Goal: Task Accomplishment & Management: Complete application form

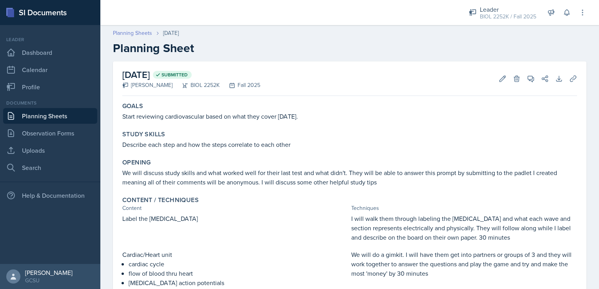
click at [128, 35] on link "Planning Sheets" at bounding box center [132, 33] width 39 height 8
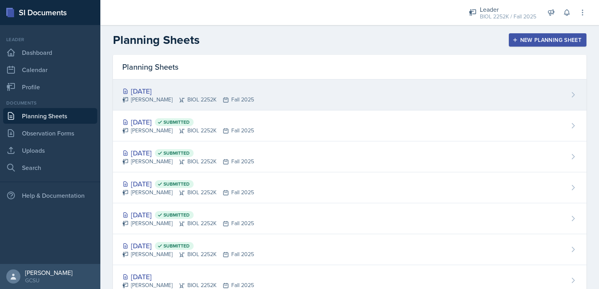
click at [163, 98] on div "[PERSON_NAME] BIOL 2252K Fall 2025" at bounding box center [188, 100] width 132 height 8
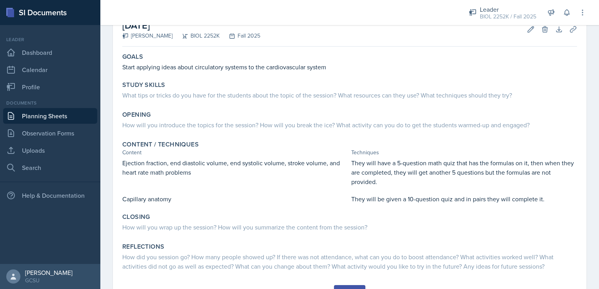
scroll to position [51, 0]
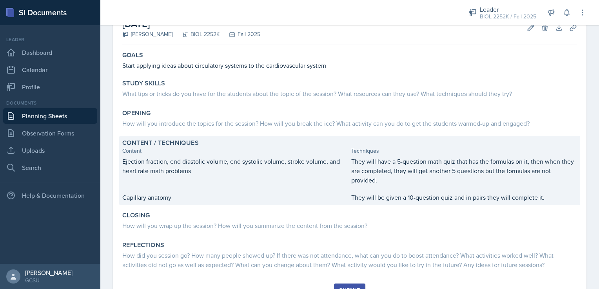
click at [174, 193] on p "Capillary anatomy" at bounding box center [235, 197] width 226 height 9
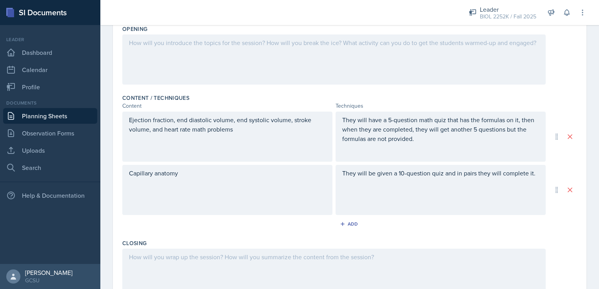
click at [193, 167] on div "Capillary anatomy" at bounding box center [227, 190] width 210 height 50
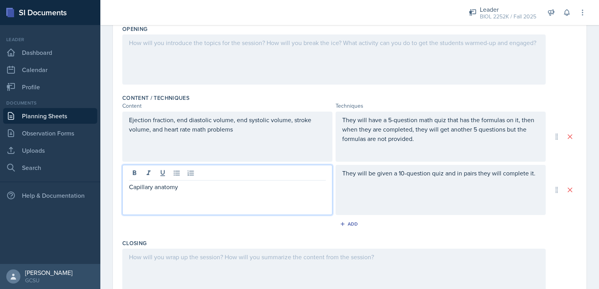
scroll to position [199, 0]
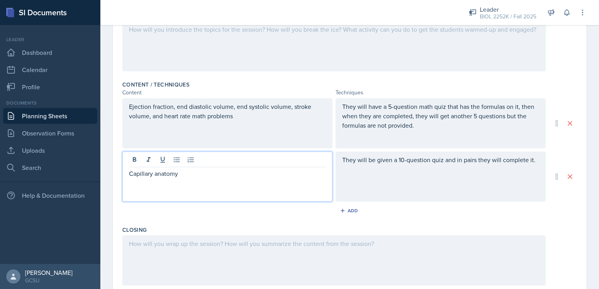
click at [185, 172] on p "Capillary anatomy" at bounding box center [227, 173] width 197 height 9
drag, startPoint x: 185, startPoint y: 172, endPoint x: 122, endPoint y: 175, distance: 63.2
click at [122, 175] on div "Capillary anatomy" at bounding box center [227, 177] width 210 height 50
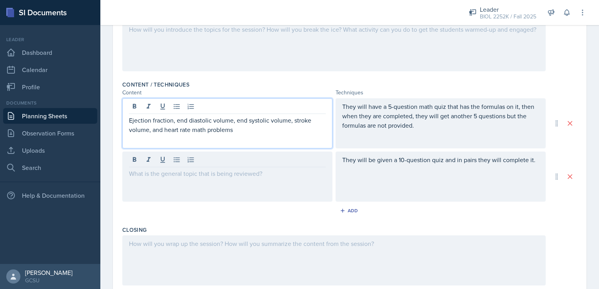
click at [275, 119] on p "Ejection fraction, end diastolic volume, end systolic volume, stroke volume, an…" at bounding box center [227, 125] width 197 height 19
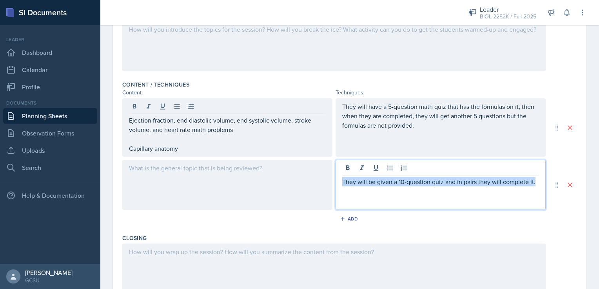
drag, startPoint x: 341, startPoint y: 168, endPoint x: 539, endPoint y: 179, distance: 199.1
click at [539, 179] on div "They will be given a 10-question quiz and in pairs they will complete it." at bounding box center [349, 185] width 455 height 50
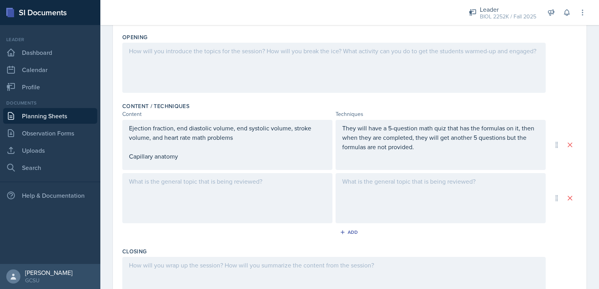
click at [449, 153] on div "They will have a 5-question math quiz that has the formulas on it, then when th…" at bounding box center [441, 145] width 210 height 50
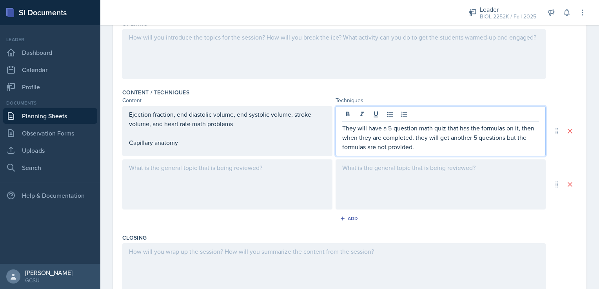
click at [423, 148] on p "They will have a 5-question math quiz that has the formulas on it, then when th…" at bounding box center [440, 138] width 197 height 28
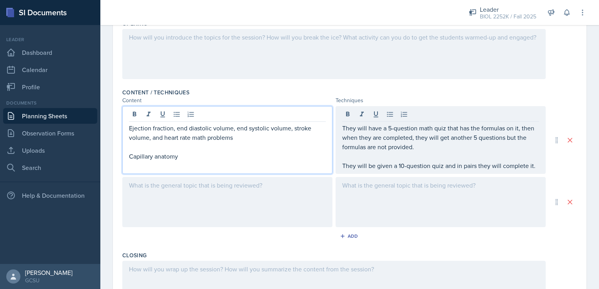
click at [227, 131] on div "Ejection fraction, end diastolic volume, end systolic volume, stroke volume, an…" at bounding box center [227, 143] width 197 height 38
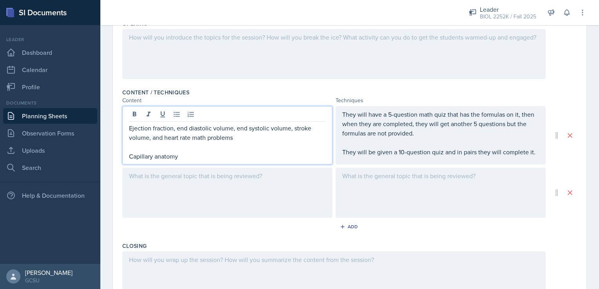
click at [214, 187] on div at bounding box center [227, 193] width 210 height 50
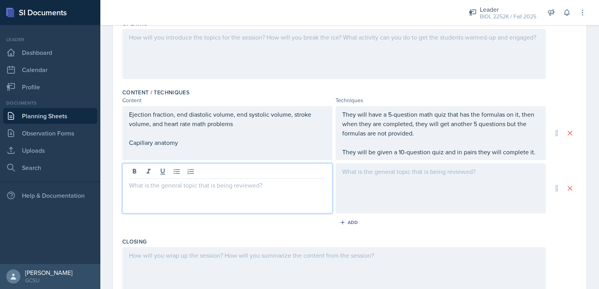
scroll to position [205, 0]
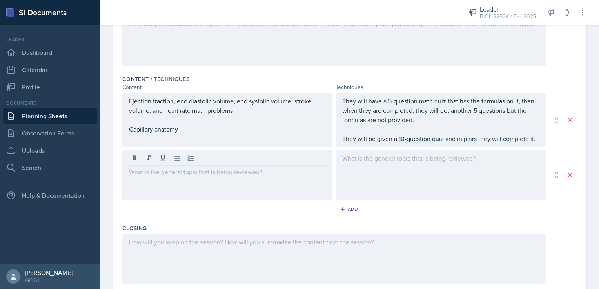
click at [189, 139] on div "Ejection fraction, end diastolic volume, end systolic volume, stroke volume, an…" at bounding box center [227, 120] width 210 height 54
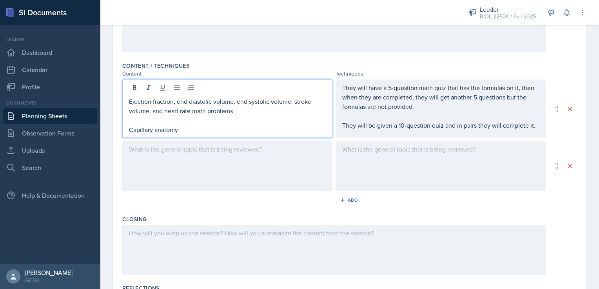
click at [193, 132] on p "Capillary anatomy" at bounding box center [227, 129] width 197 height 9
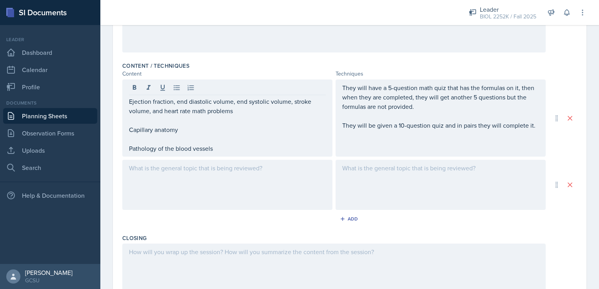
click at [345, 149] on div "They will have a 5-question math quiz that has the formulas on it, then when th…" at bounding box center [441, 118] width 210 height 77
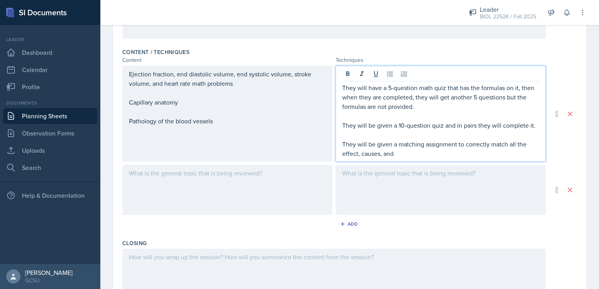
click at [403, 154] on p "They will be given a matching assignment to correctly match all the effect, cau…" at bounding box center [440, 149] width 197 height 19
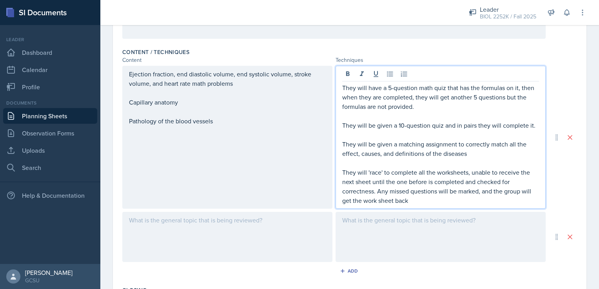
click at [442, 199] on p "They will 'race' to complete all the worksheets, unable to receive the next she…" at bounding box center [440, 187] width 197 height 38
click at [258, 245] on div at bounding box center [227, 237] width 210 height 50
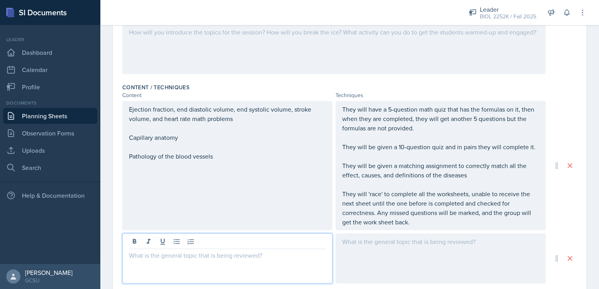
scroll to position [197, 0]
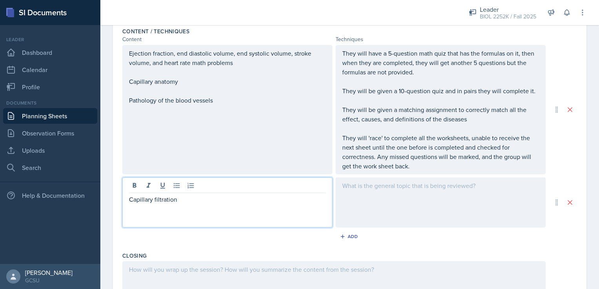
click at [395, 191] on div at bounding box center [441, 203] width 210 height 50
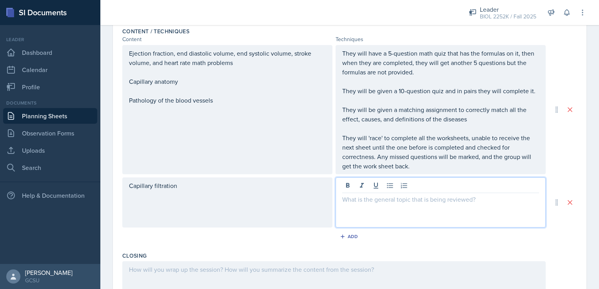
scroll to position [266, 0]
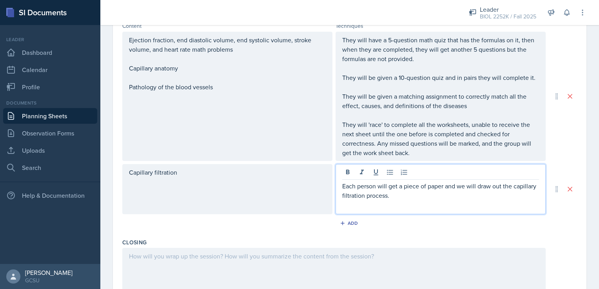
click at [436, 199] on p "Each person will get a piece of paper and we will draw out the capillary filtra…" at bounding box center [440, 191] width 197 height 19
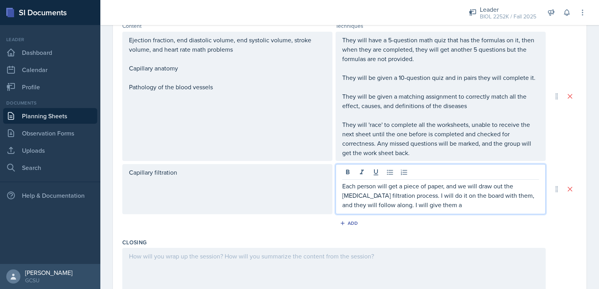
click at [450, 206] on p "Each person will get a piece of paper, and we will draw out the [MEDICAL_DATA] …" at bounding box center [440, 196] width 197 height 28
click at [383, 205] on p "Each person will get a piece of paper, and we will draw out the [MEDICAL_DATA] …" at bounding box center [440, 196] width 197 height 28
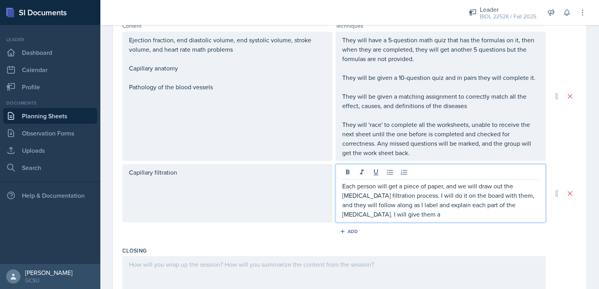
click at [467, 212] on p "Each person will get a piece of paper, and we will draw out the [MEDICAL_DATA] …" at bounding box center [440, 201] width 197 height 38
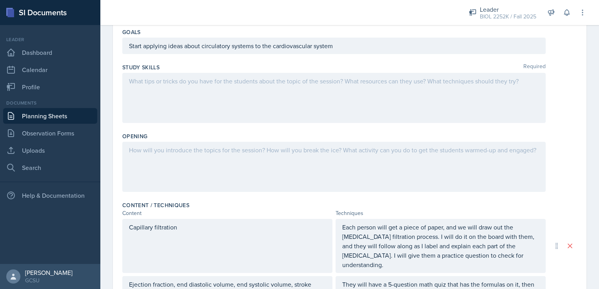
scroll to position [59, 0]
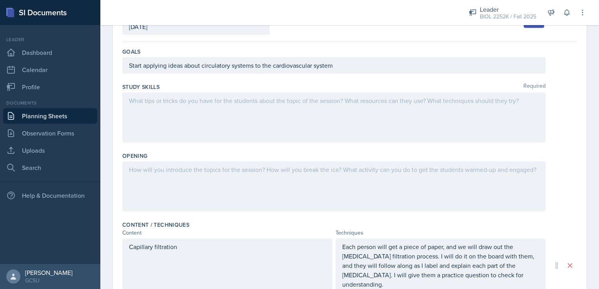
click at [204, 187] on div at bounding box center [333, 187] width 423 height 50
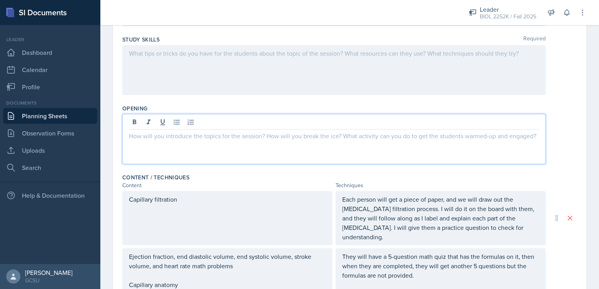
scroll to position [104, 0]
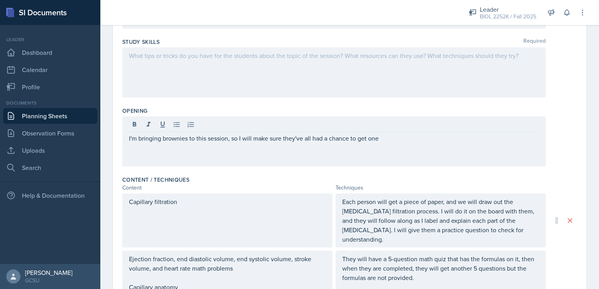
click at [385, 143] on div "I'm bringing brownies to this session, so I will make sure they've all had a ch…" at bounding box center [333, 141] width 423 height 50
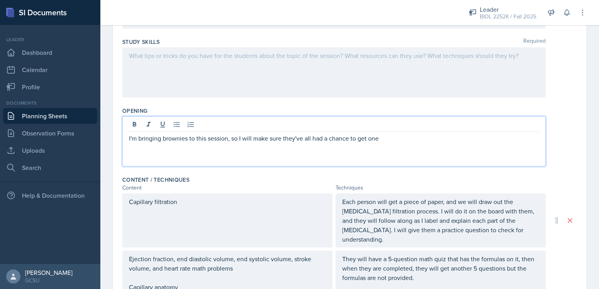
click at [381, 137] on p "I'm bringing brownies to this session, so I will make sure they've all had a ch…" at bounding box center [334, 138] width 410 height 9
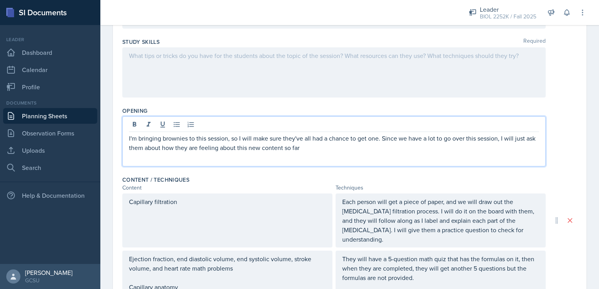
click at [407, 149] on p "I'm bringing brownies to this session, so I will make sure they've all had a ch…" at bounding box center [334, 143] width 410 height 19
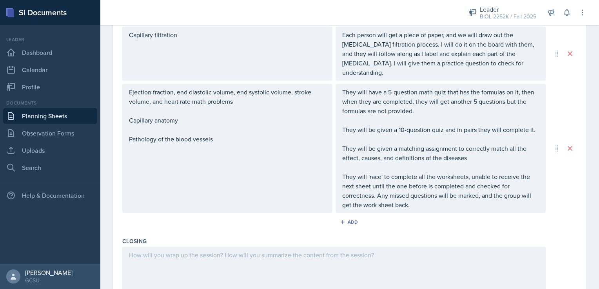
scroll to position [374, 0]
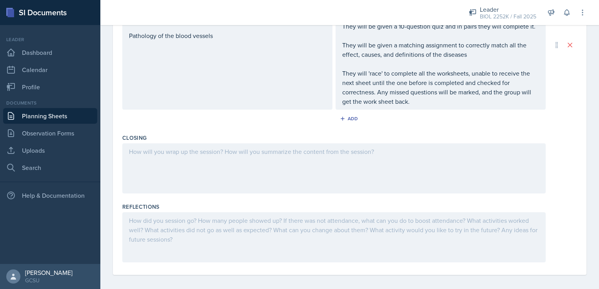
click at [362, 173] on div at bounding box center [333, 169] width 423 height 50
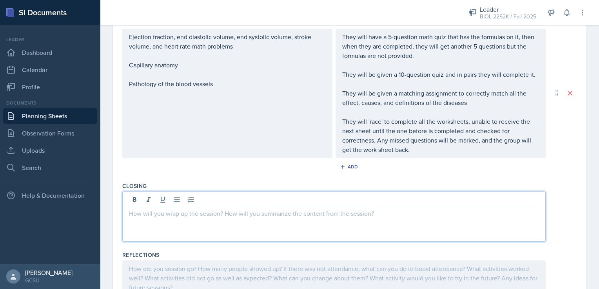
scroll to position [338, 0]
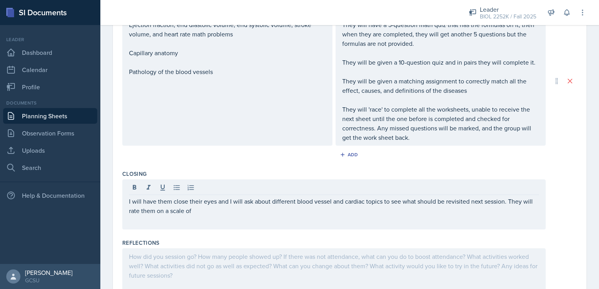
click at [227, 216] on div "I will have them close their eyes and I will ask about different blood vessel a…" at bounding box center [333, 205] width 423 height 50
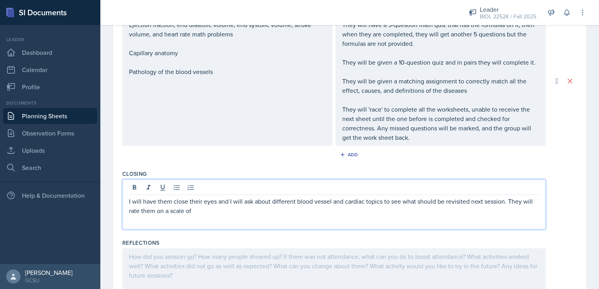
click at [216, 202] on p "I will have them close their eyes and I will ask about different blood vessel a…" at bounding box center [334, 206] width 410 height 19
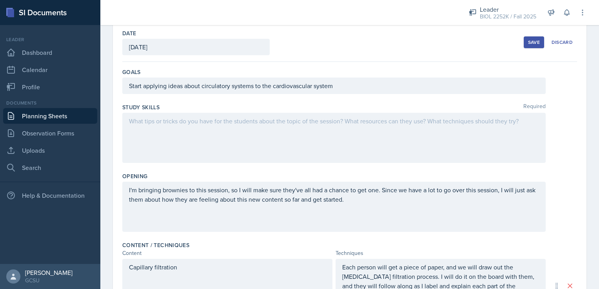
click at [176, 133] on div at bounding box center [333, 138] width 423 height 50
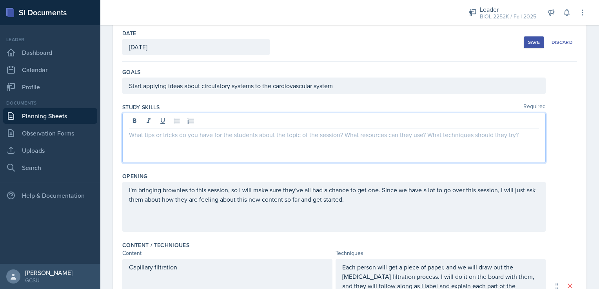
scroll to position [52, 0]
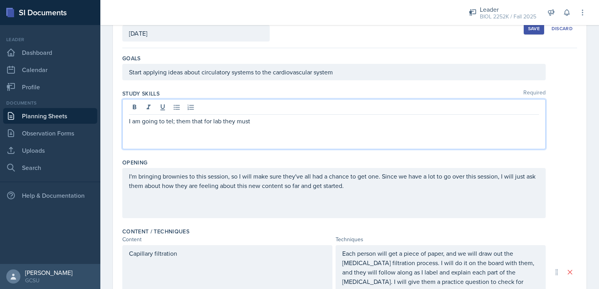
click at [174, 123] on p "I am going to tel; them that for lab they must" at bounding box center [334, 120] width 410 height 9
click at [273, 124] on p "I am going to tell them that for lab they must" at bounding box center [334, 120] width 410 height 9
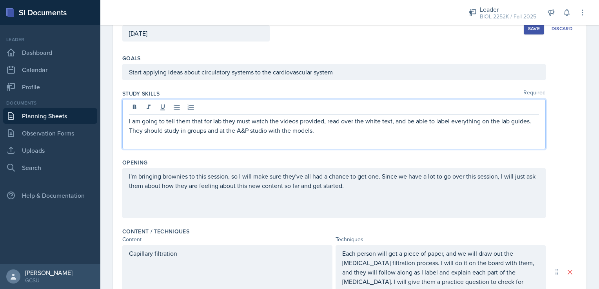
click at [524, 31] on button "Save" at bounding box center [534, 29] width 20 height 12
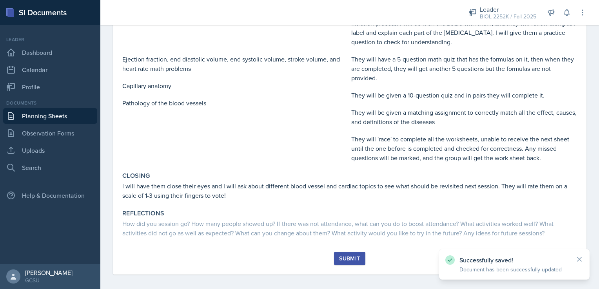
scroll to position [218, 0]
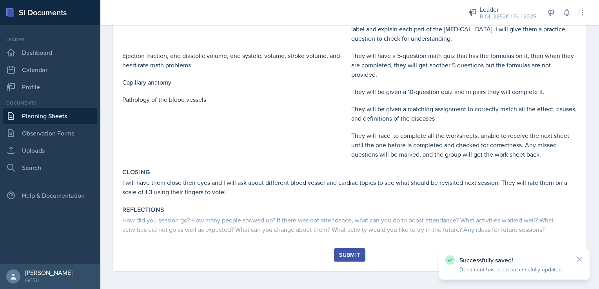
click at [354, 252] on div "Submit" at bounding box center [349, 255] width 21 height 6
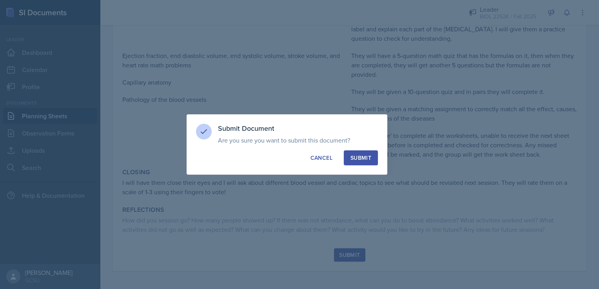
click at [365, 150] on div "Submit Document Are you sure you want to submit this document? This document wi…" at bounding box center [287, 144] width 201 height 60
click at [365, 161] on div "Submit" at bounding box center [361, 158] width 21 height 8
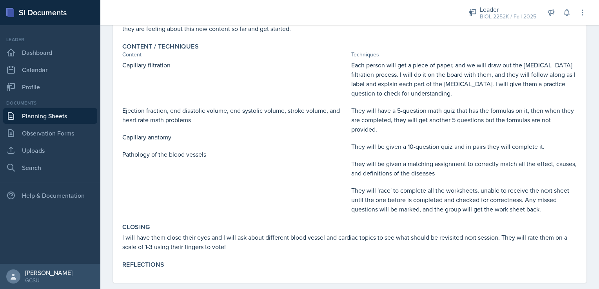
scroll to position [164, 0]
